Goal: Information Seeking & Learning: Learn about a topic

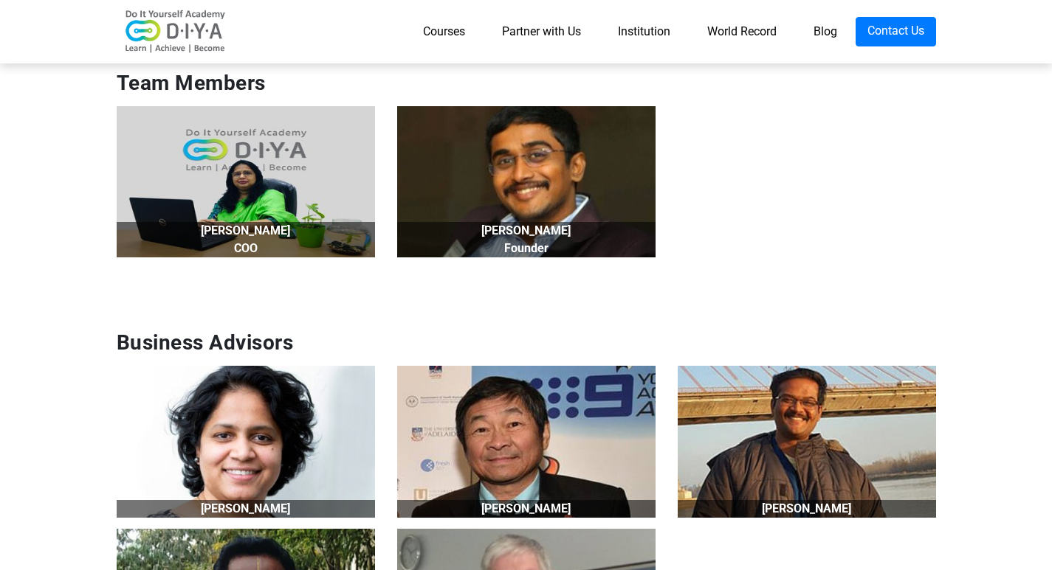
scroll to position [1170, 0]
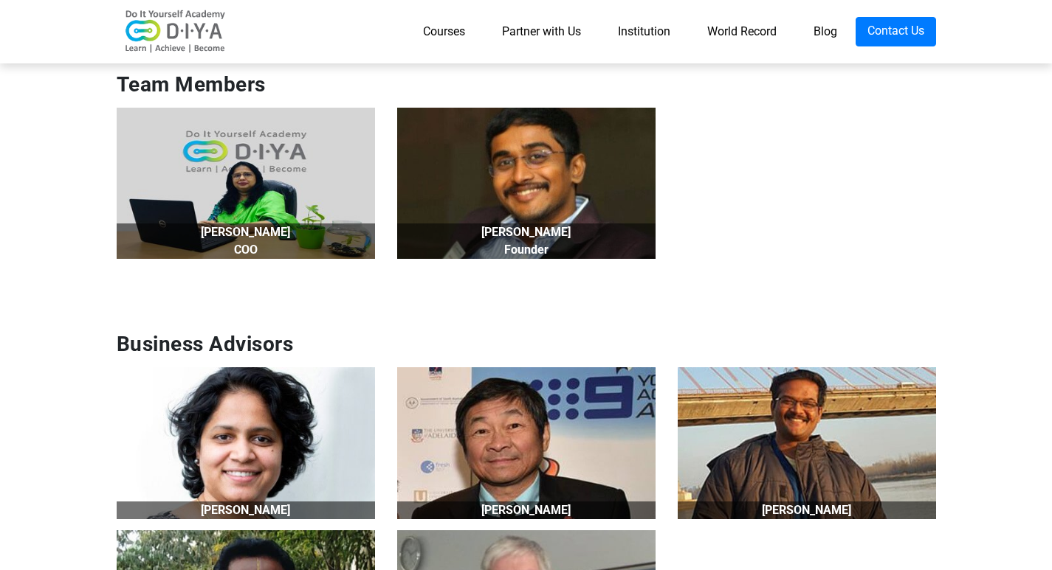
click at [824, 27] on link "Blog" at bounding box center [825, 32] width 61 height 30
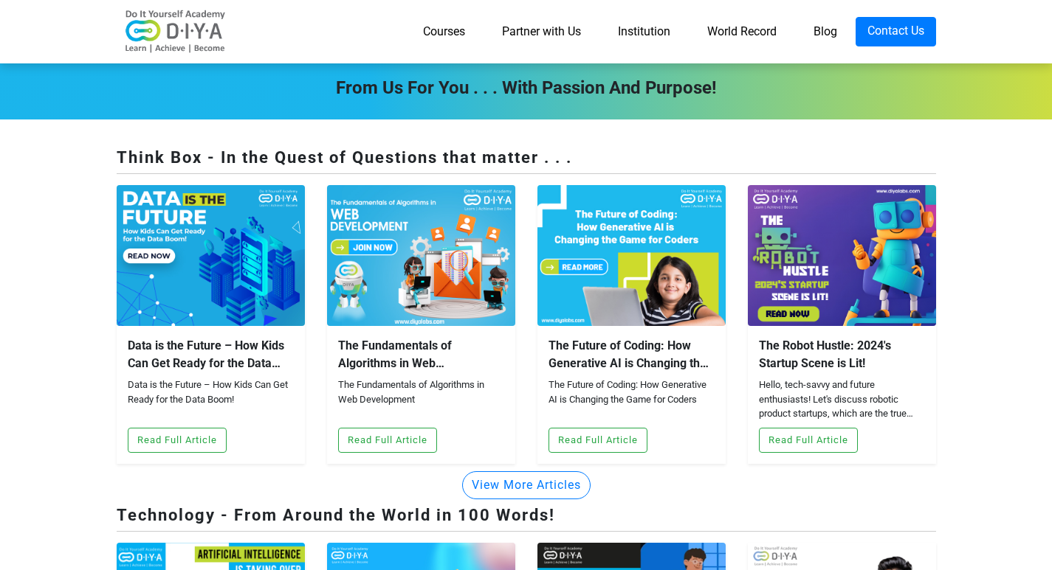
click at [753, 32] on link "World Record" at bounding box center [742, 32] width 106 height 30
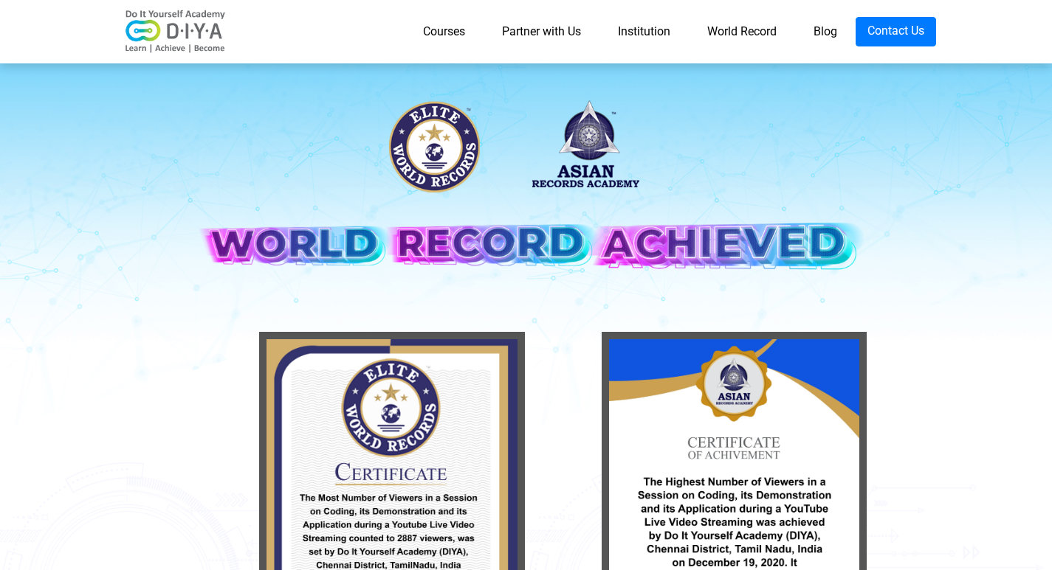
click at [819, 32] on link "Blog" at bounding box center [825, 32] width 61 height 30
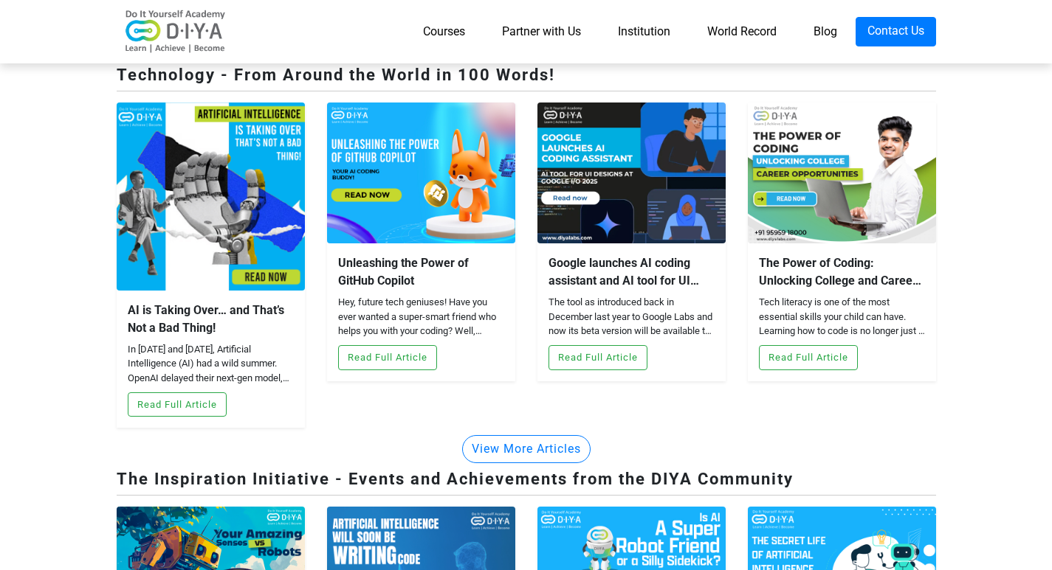
scroll to position [443, 0]
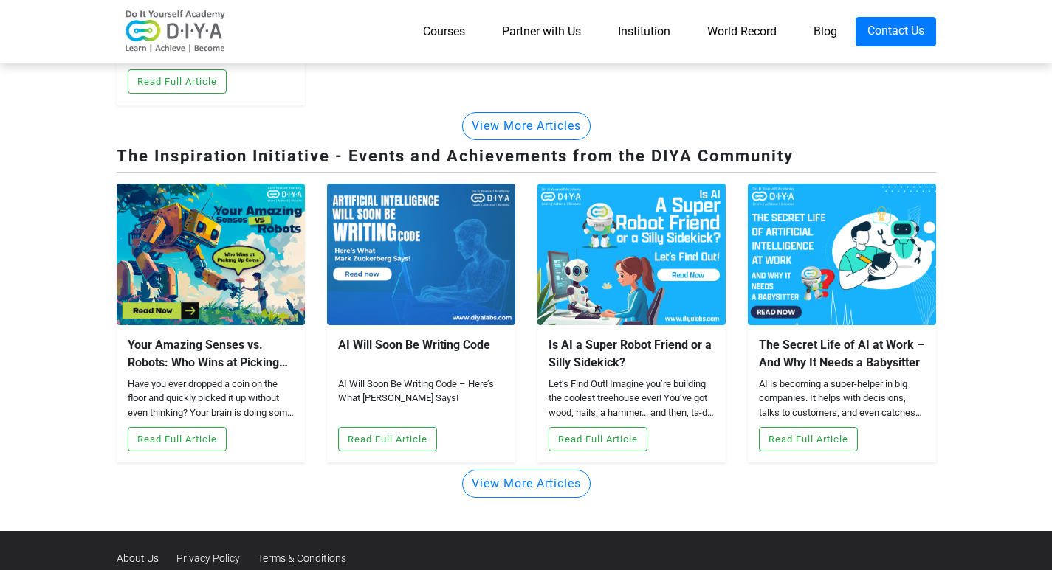
scroll to position [812, 0]
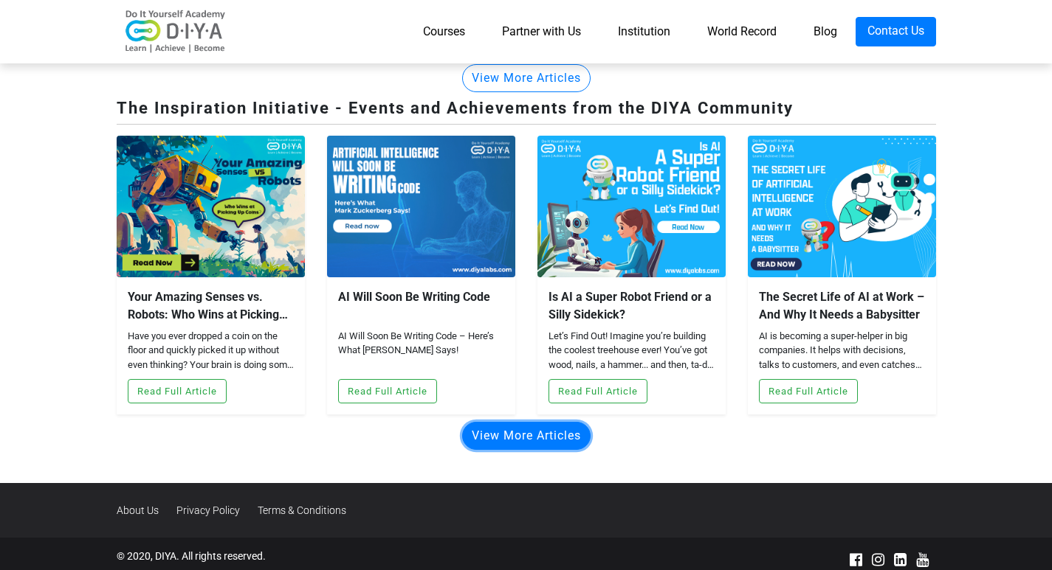
click at [526, 440] on button "View More Articles" at bounding box center [526, 436] width 128 height 28
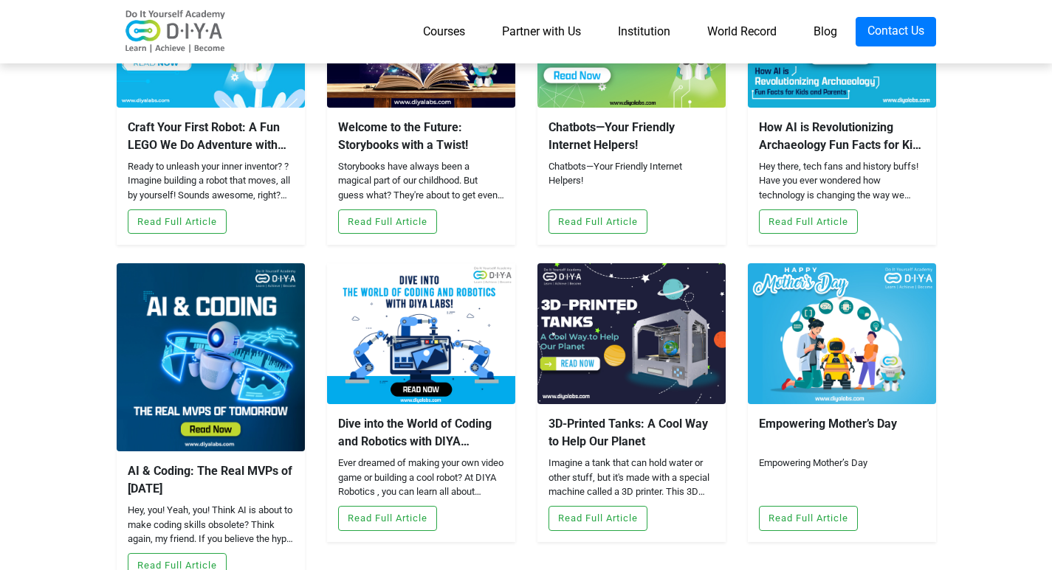
scroll to position [1107, 0]
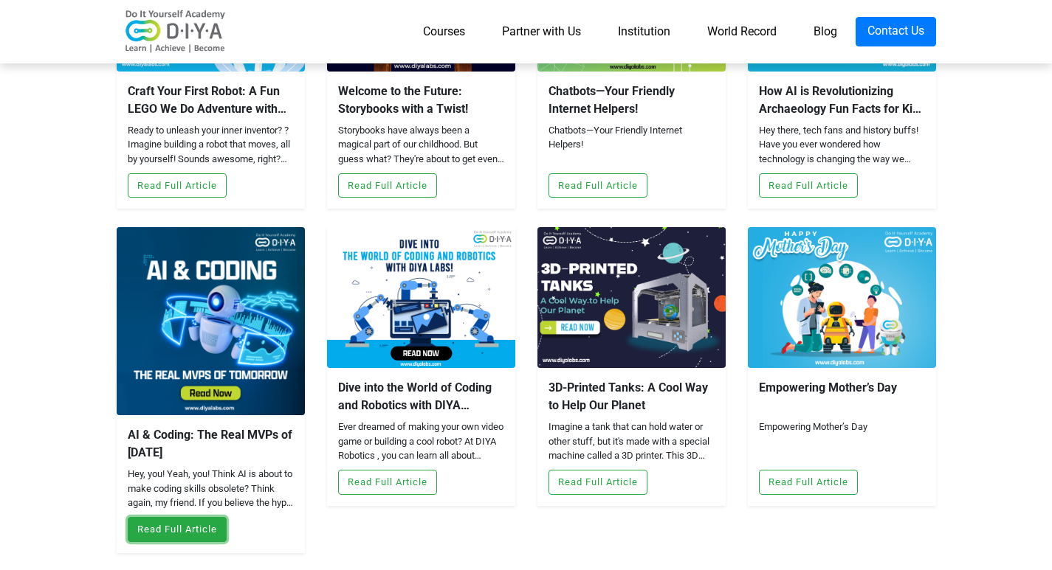
click at [128, 522] on button "Read Full Article" at bounding box center [177, 529] width 99 height 25
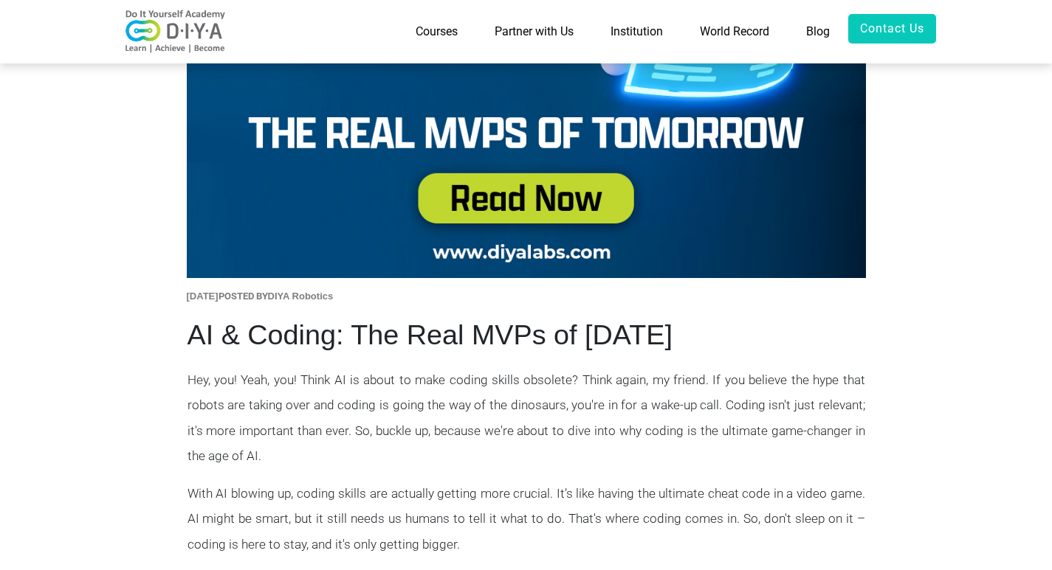
scroll to position [517, 0]
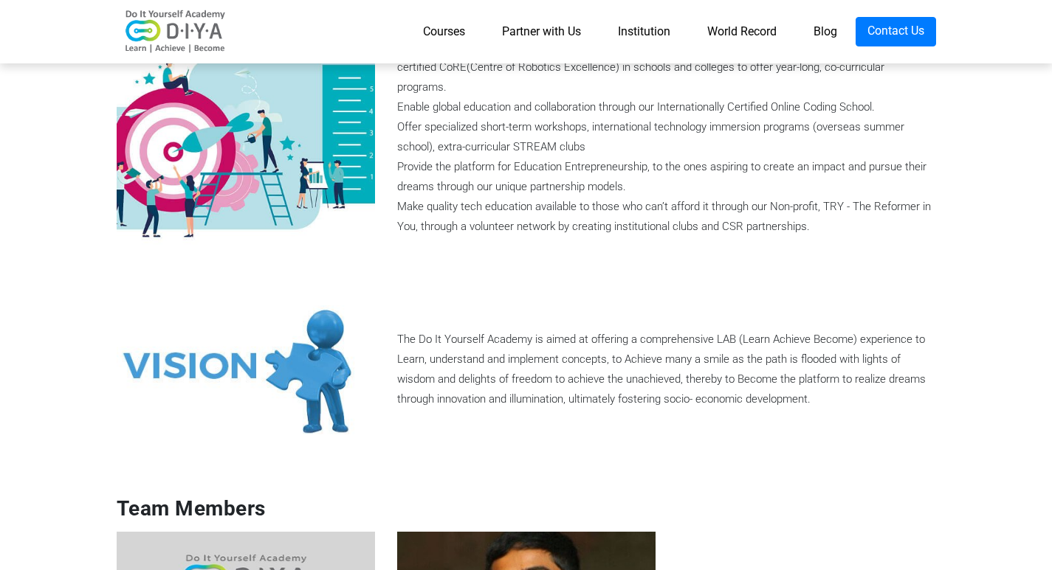
scroll to position [738, 0]
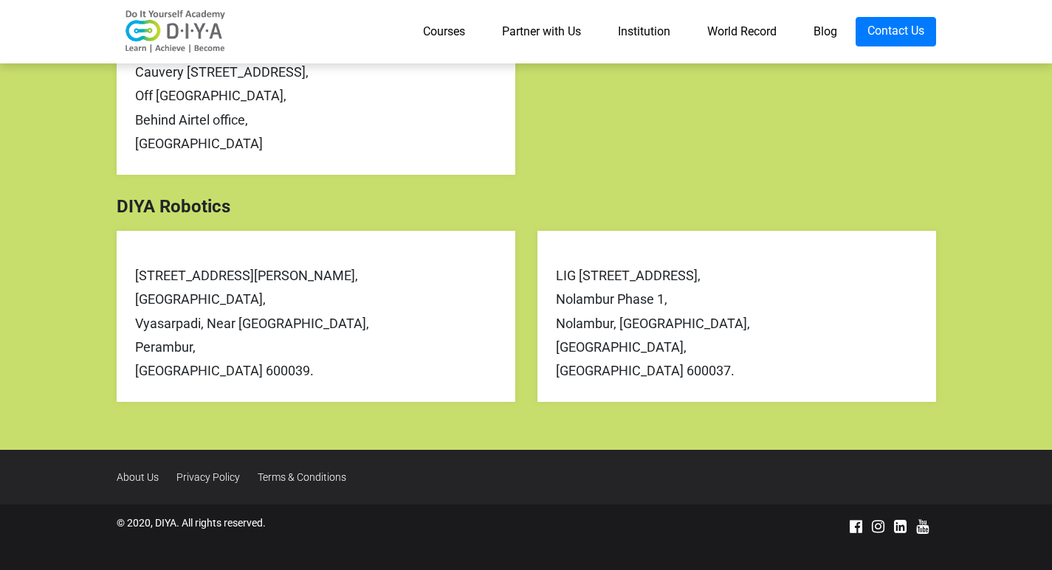
scroll to position [660, 0]
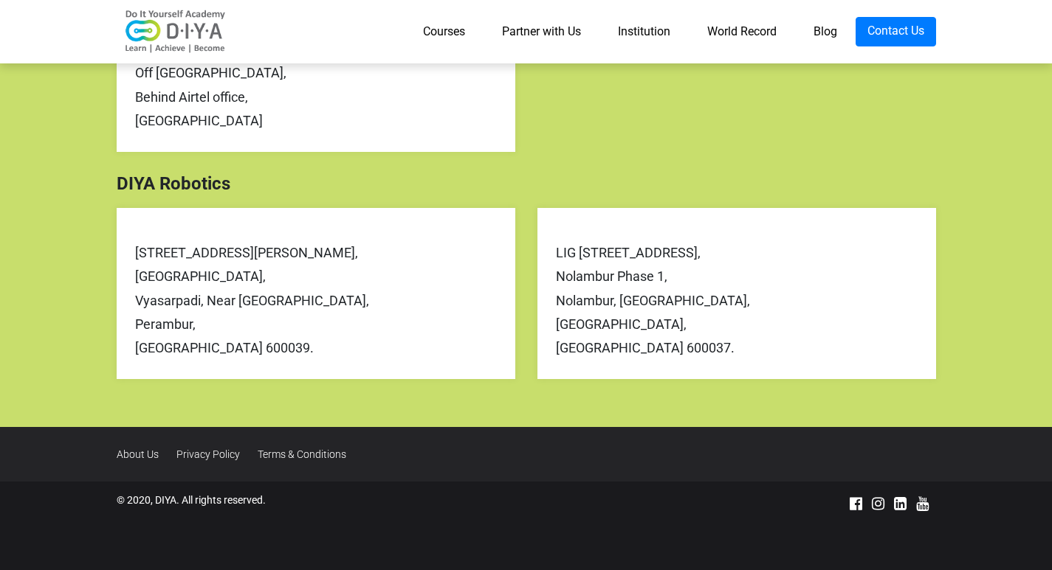
click at [154, 458] on link "About Us" at bounding box center [145, 455] width 57 height 12
